Goal: Information Seeking & Learning: Check status

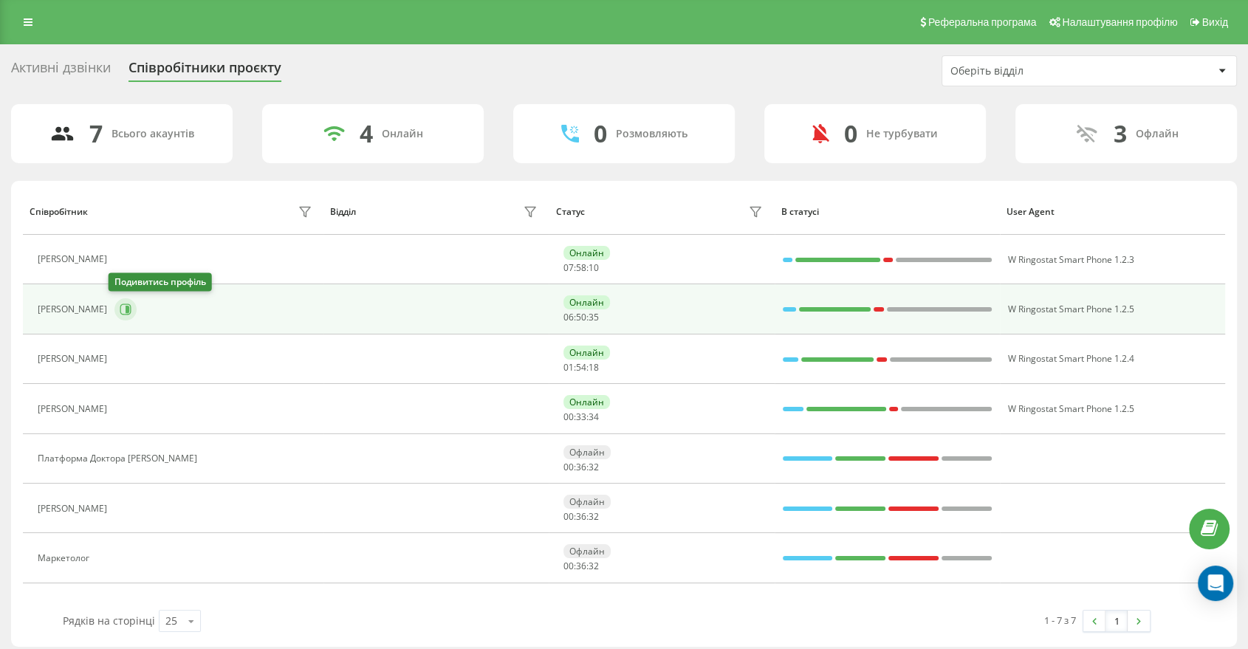
click at [114, 306] on button at bounding box center [125, 309] width 22 height 22
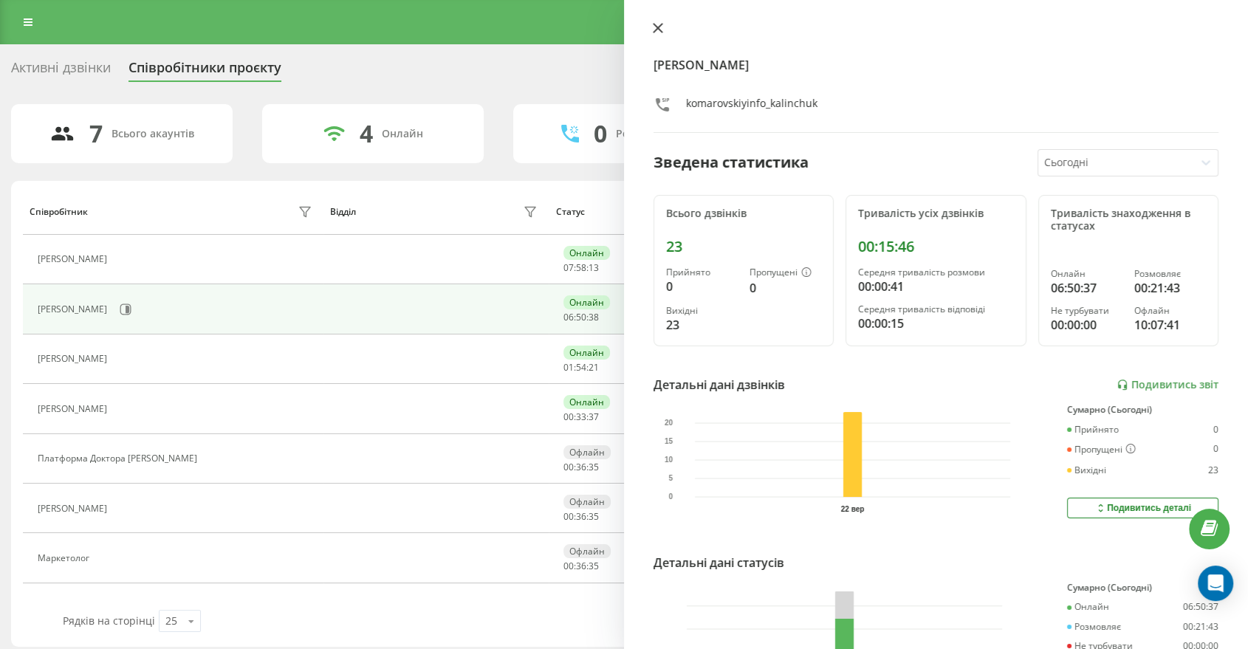
click at [658, 33] on button at bounding box center [657, 29] width 19 height 14
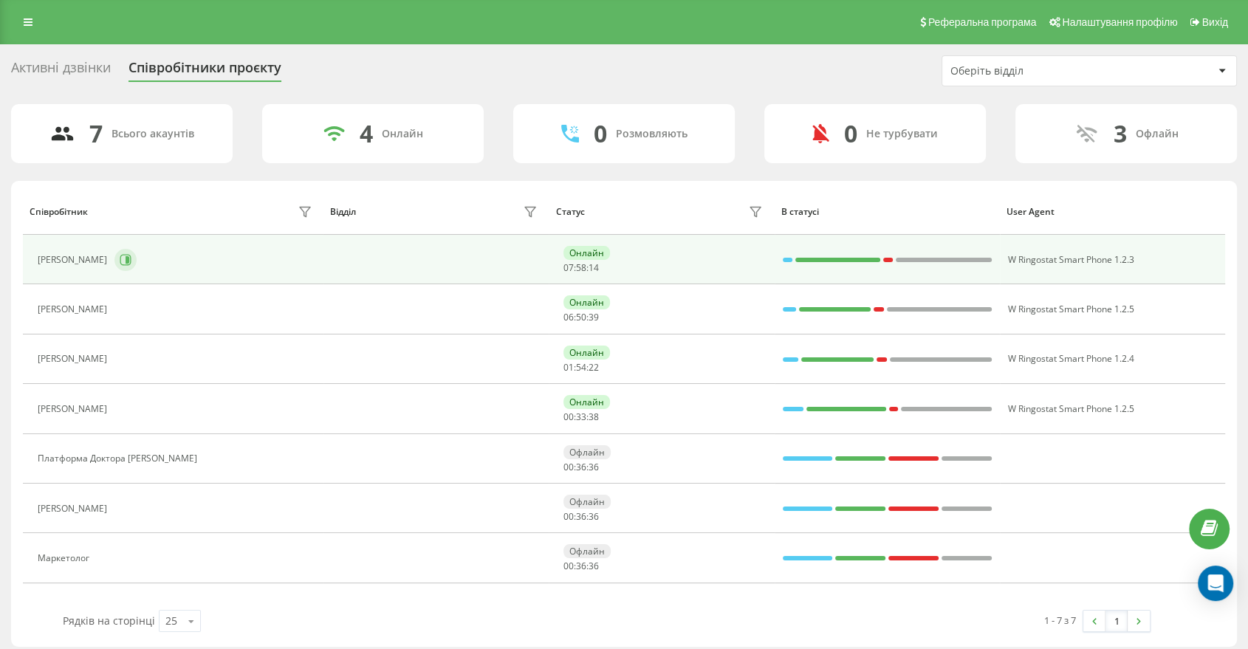
click at [120, 257] on icon at bounding box center [126, 260] width 12 height 12
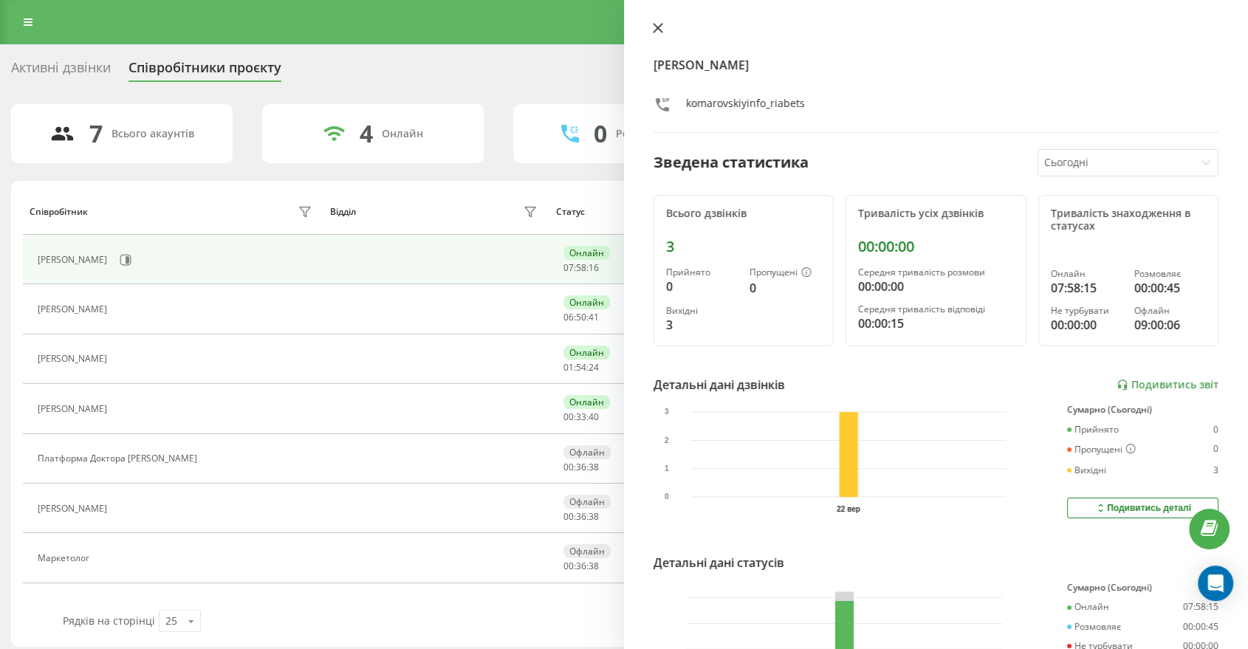
click at [657, 26] on icon at bounding box center [658, 28] width 10 height 10
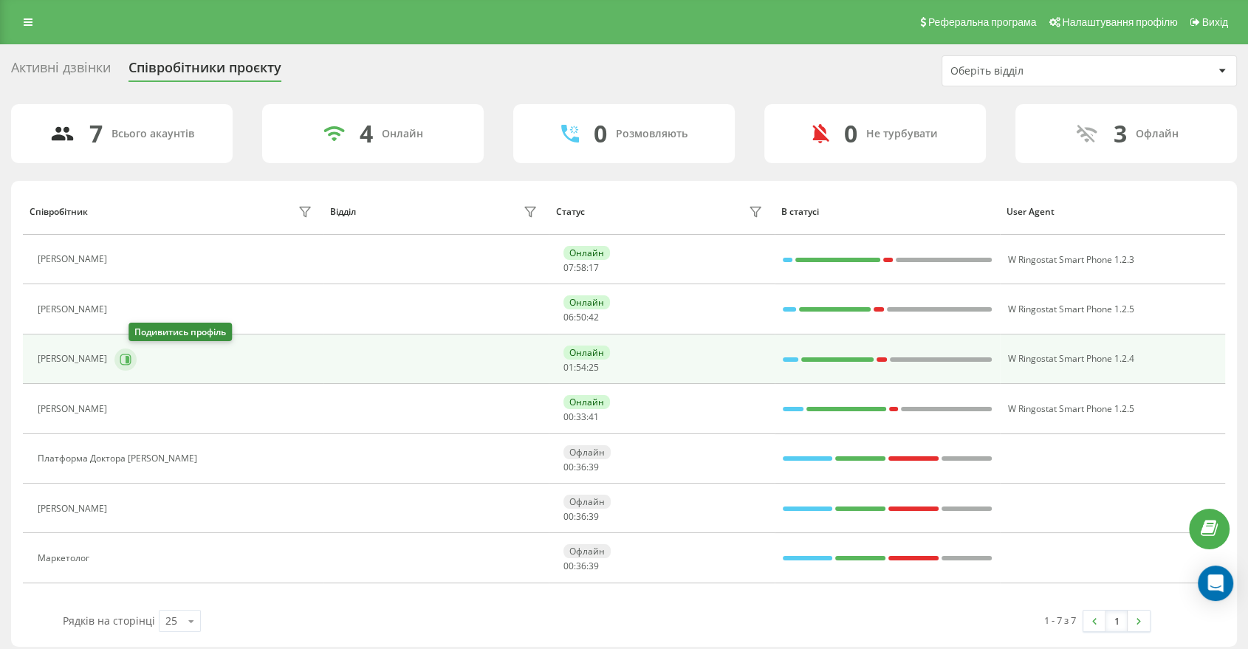
click at [137, 360] on button at bounding box center [125, 359] width 22 height 22
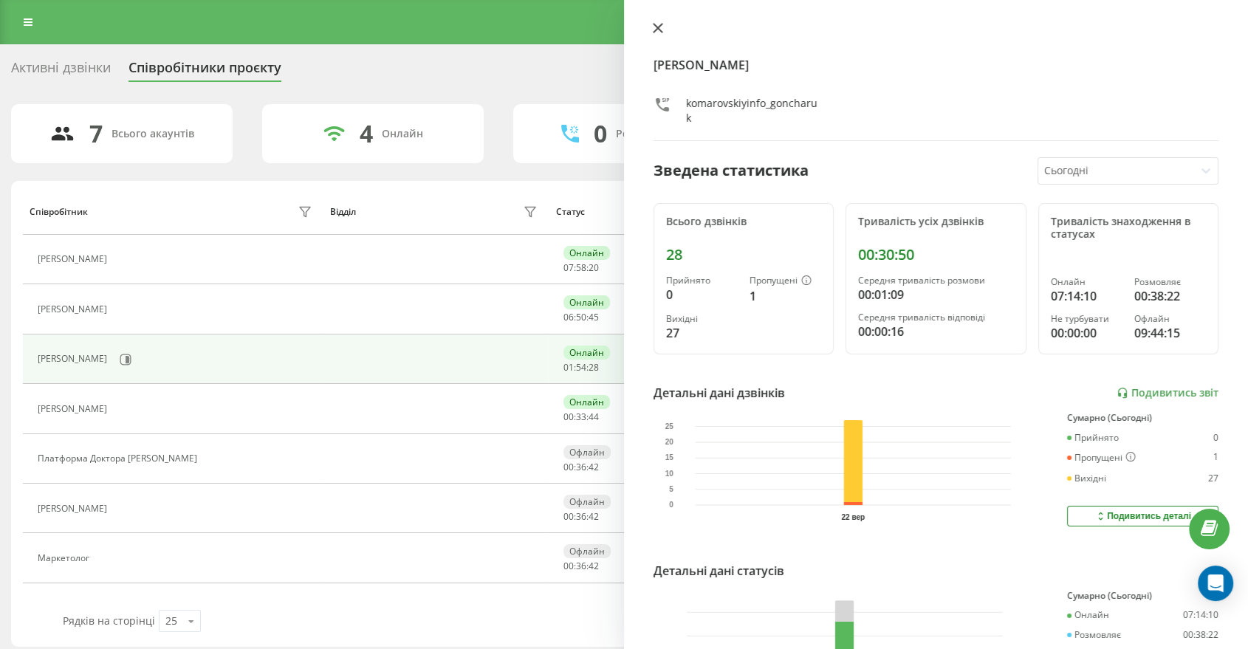
click at [656, 27] on icon at bounding box center [657, 28] width 9 height 9
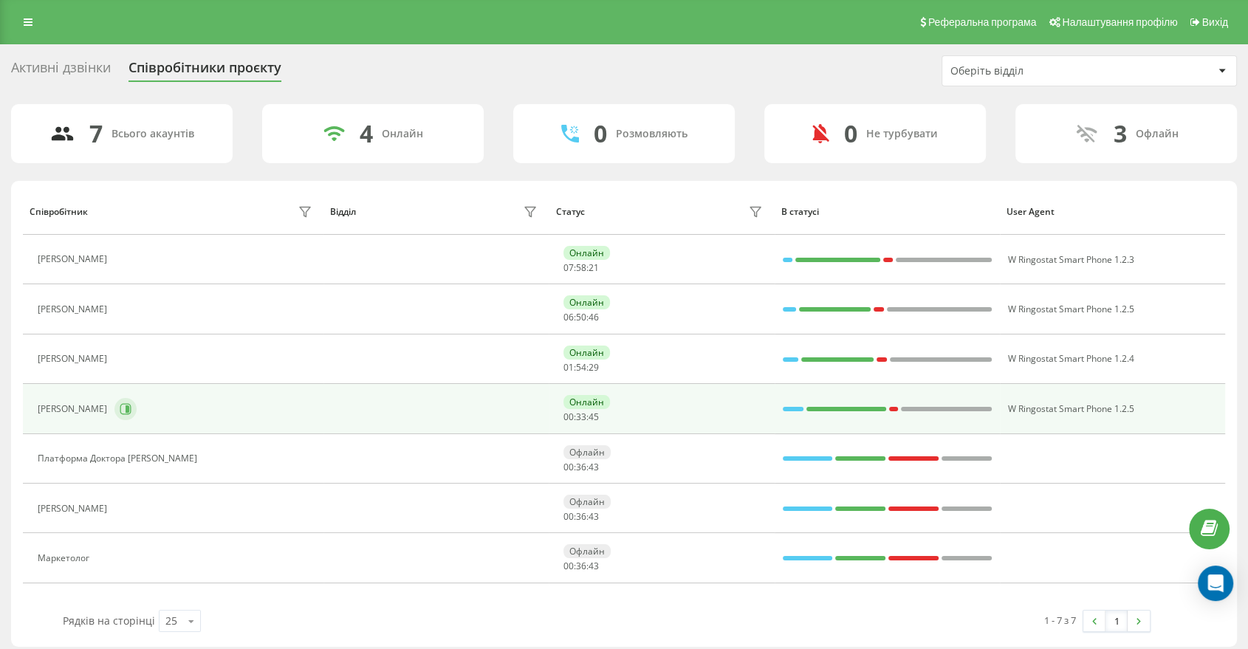
click at [122, 414] on button at bounding box center [125, 409] width 22 height 22
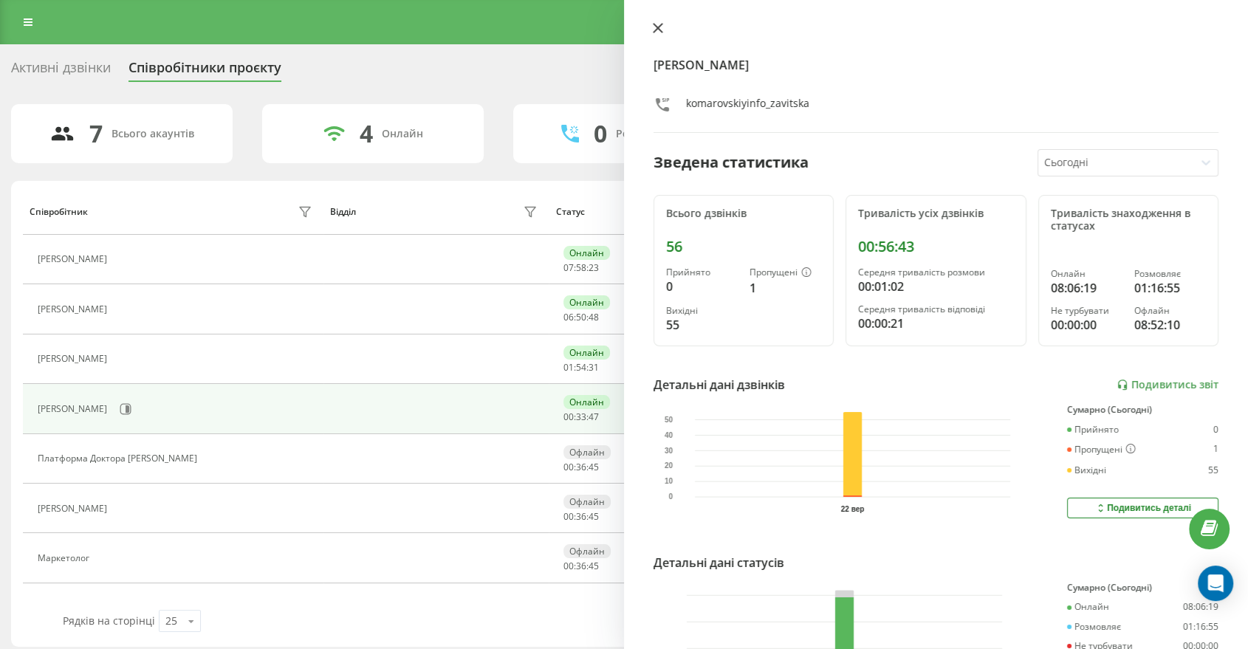
click at [656, 25] on icon at bounding box center [658, 28] width 10 height 10
